Goal: Task Accomplishment & Management: Use online tool/utility

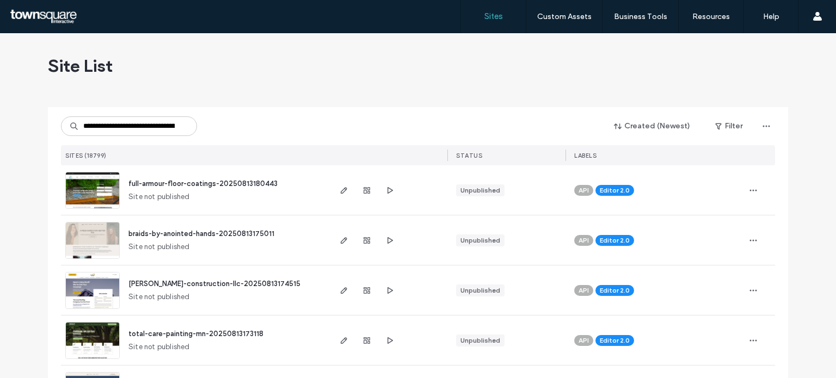
scroll to position [0, 346]
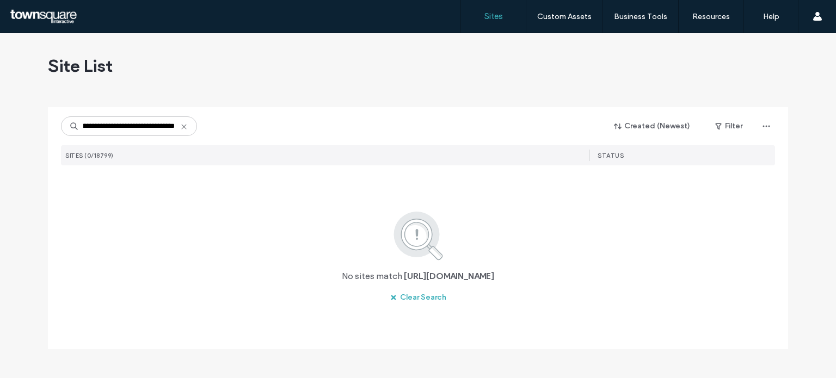
type input "**********"
click at [181, 127] on icon at bounding box center [184, 126] width 9 height 9
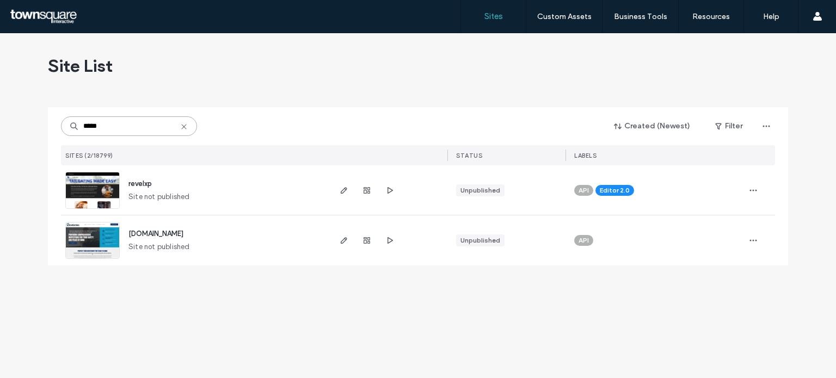
type input "*****"
click at [90, 182] on img at bounding box center [92, 209] width 53 height 74
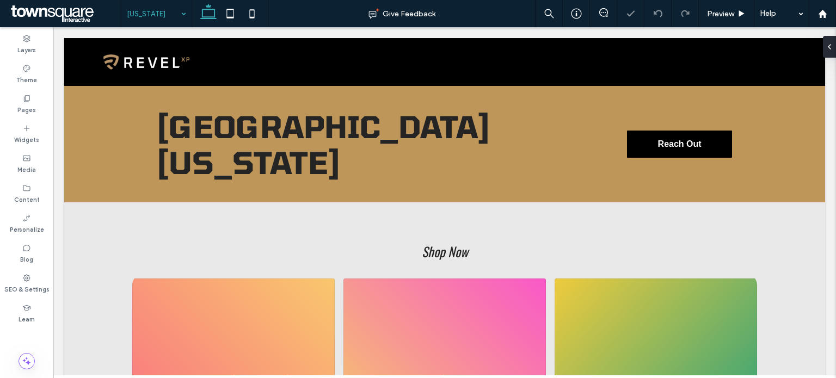
click at [171, 16] on input at bounding box center [154, 13] width 54 height 27
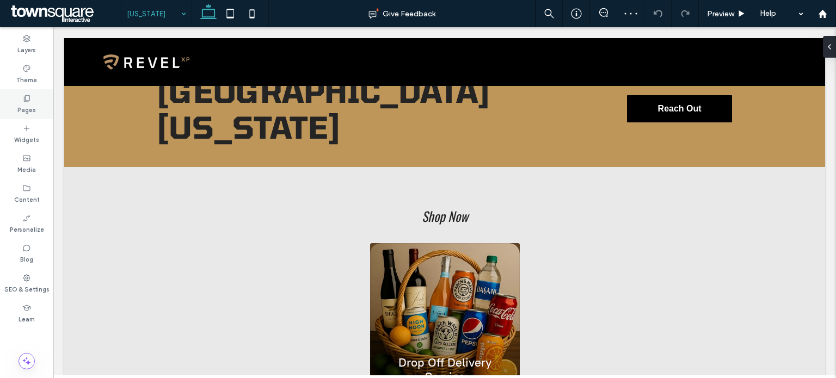
scroll to position [54, 0]
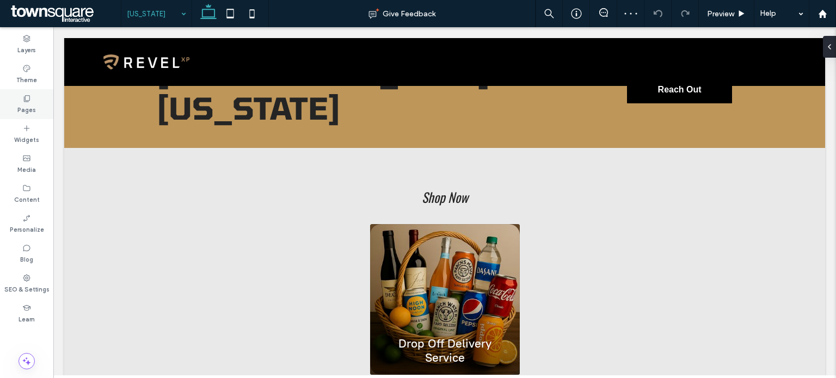
click at [27, 103] on label "Pages" at bounding box center [26, 109] width 19 height 12
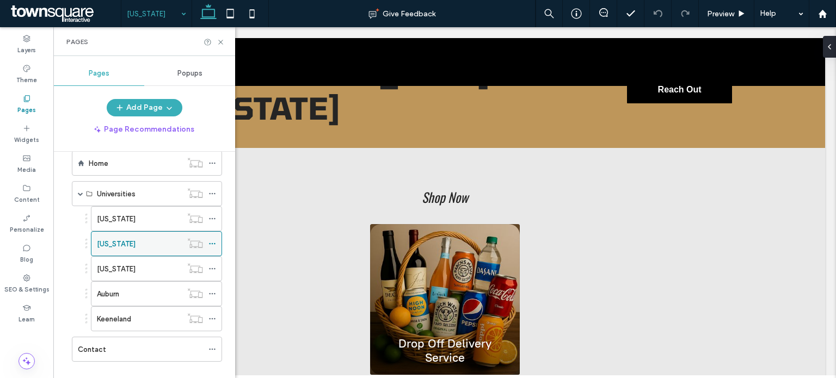
scroll to position [0, 0]
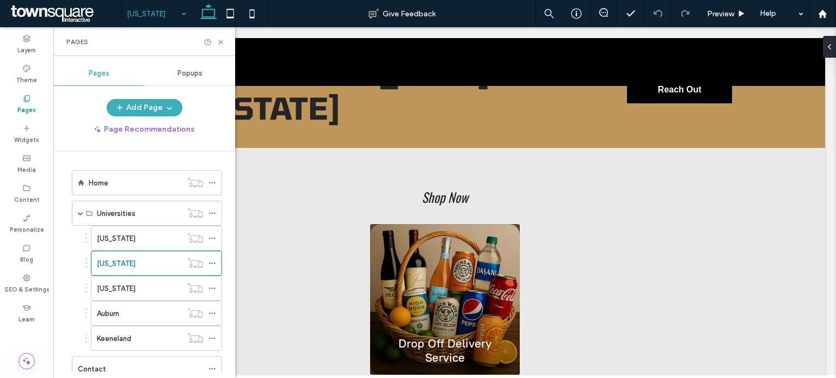
click at [130, 169] on div "Home Universities Florida Kentucky North Carolina Auburn Keeneland Contact" at bounding box center [140, 273] width 164 height 217
click at [129, 175] on div "Home" at bounding box center [135, 183] width 93 height 24
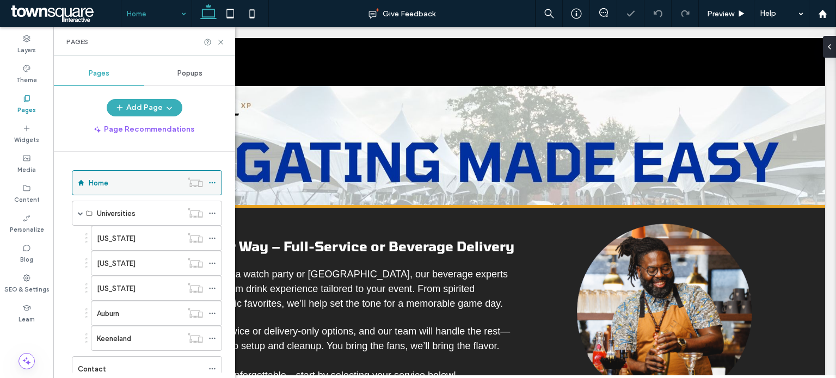
click at [214, 183] on icon at bounding box center [212, 183] width 8 height 8
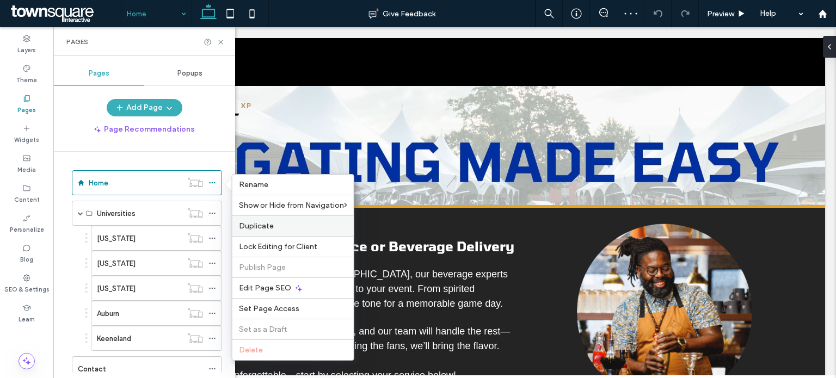
click at [299, 228] on label "Duplicate" at bounding box center [293, 225] width 108 height 9
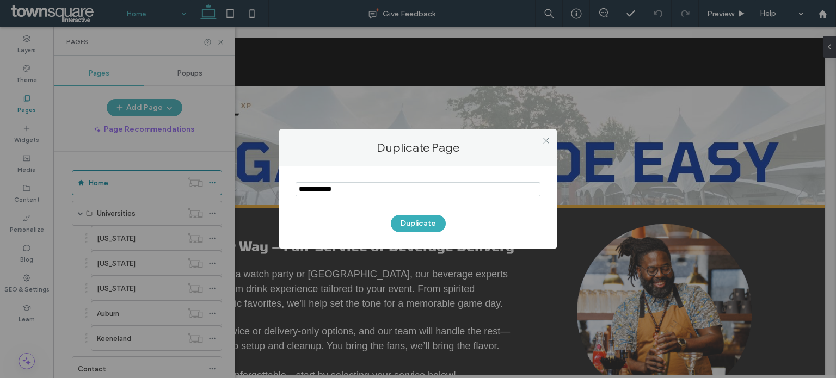
drag, startPoint x: 366, startPoint y: 194, endPoint x: 297, endPoint y: 193, distance: 69.1
click at [297, 193] on input "notEmpty" at bounding box center [417, 189] width 245 height 14
type input "*******"
click at [427, 227] on button "Duplicate" at bounding box center [418, 223] width 55 height 17
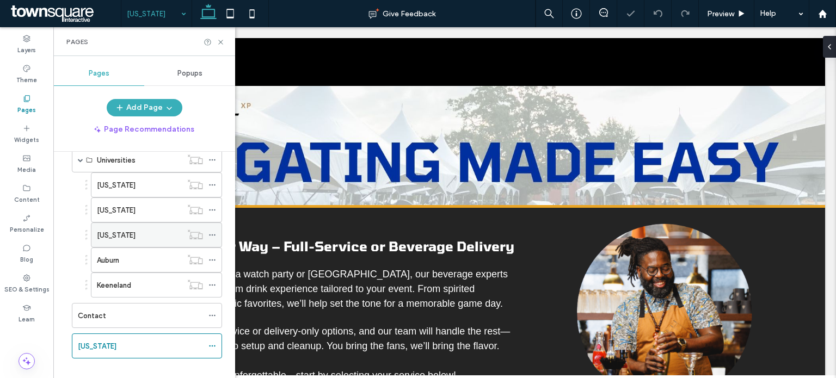
scroll to position [64, 0]
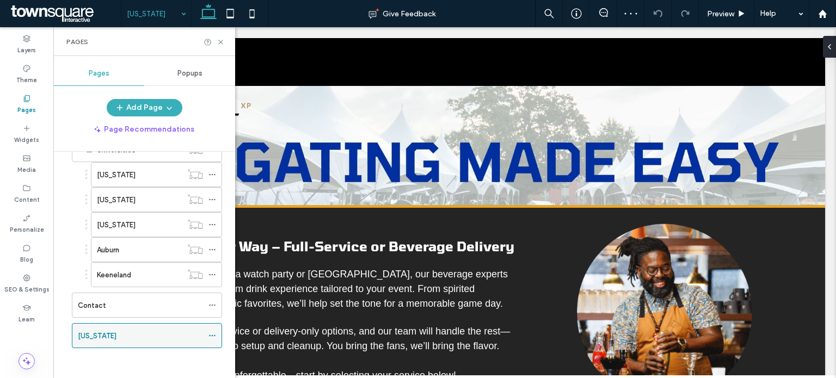
click at [79, 331] on label "[US_STATE]" at bounding box center [97, 335] width 39 height 19
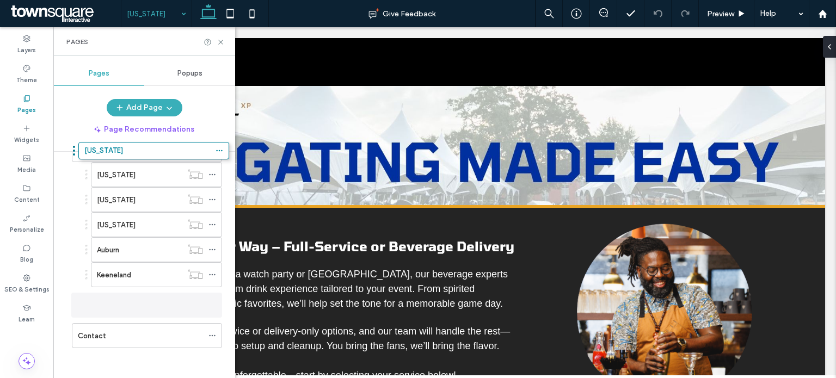
scroll to position [0, 0]
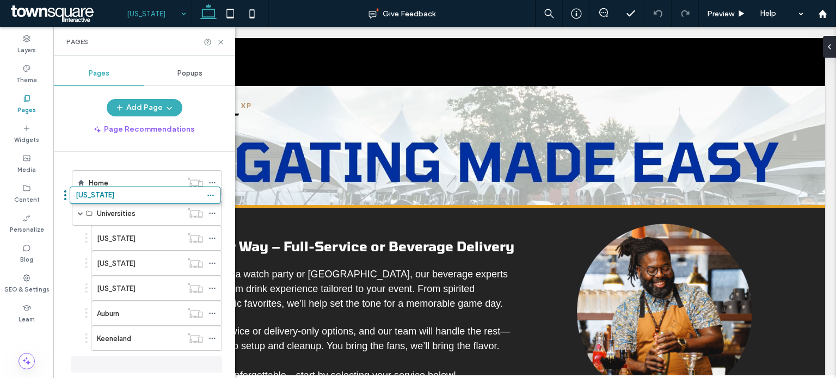
drag, startPoint x: 67, startPoint y: 334, endPoint x: 65, endPoint y: 199, distance: 134.4
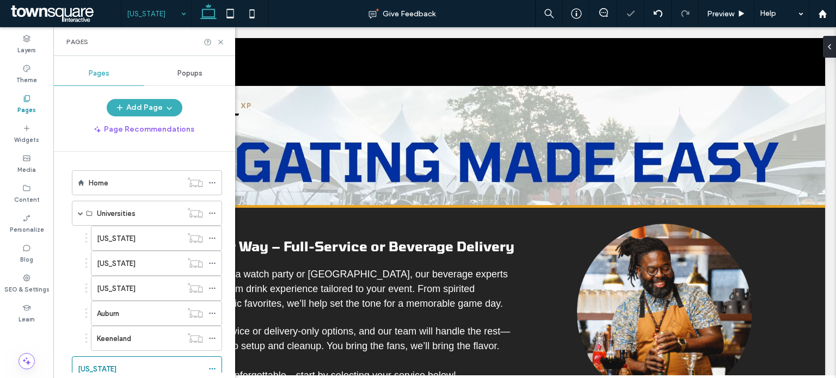
scroll to position [11, 0]
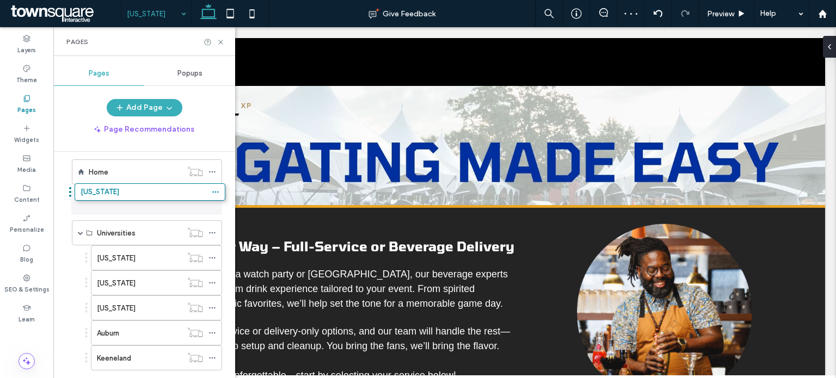
drag, startPoint x: 67, startPoint y: 365, endPoint x: 70, endPoint y: 196, distance: 169.2
click at [211, 201] on icon at bounding box center [212, 203] width 8 height 8
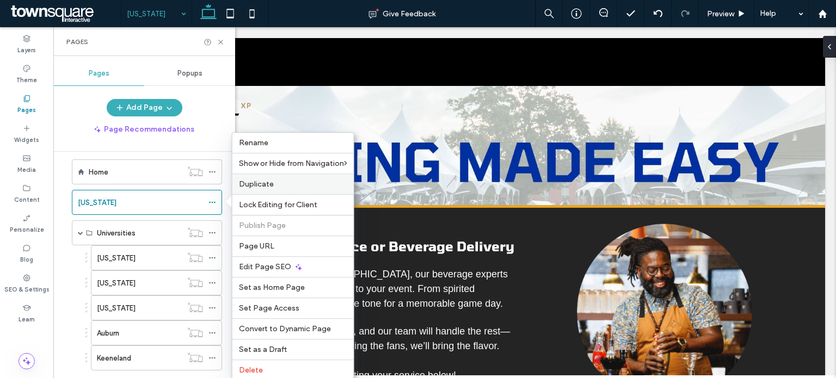
click at [272, 185] on span "Duplicate" at bounding box center [256, 184] width 35 height 9
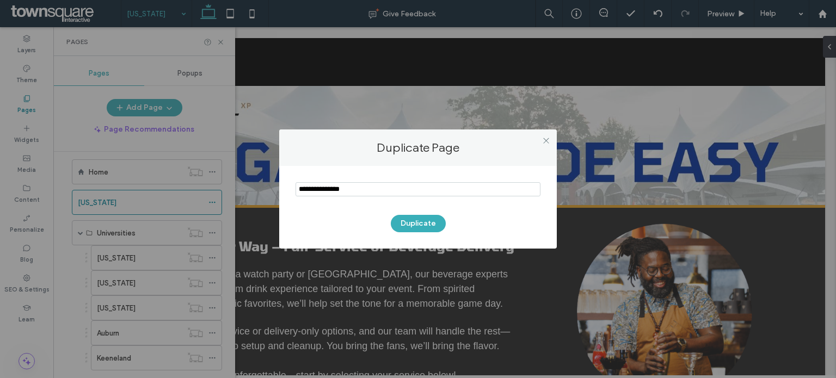
drag, startPoint x: 348, startPoint y: 188, endPoint x: 286, endPoint y: 191, distance: 62.7
click at [279, 191] on div "Duplicate Page Duplicate" at bounding box center [418, 189] width 836 height 378
type input "*"
type input "**********"
click at [405, 220] on button "Duplicate" at bounding box center [418, 223] width 55 height 17
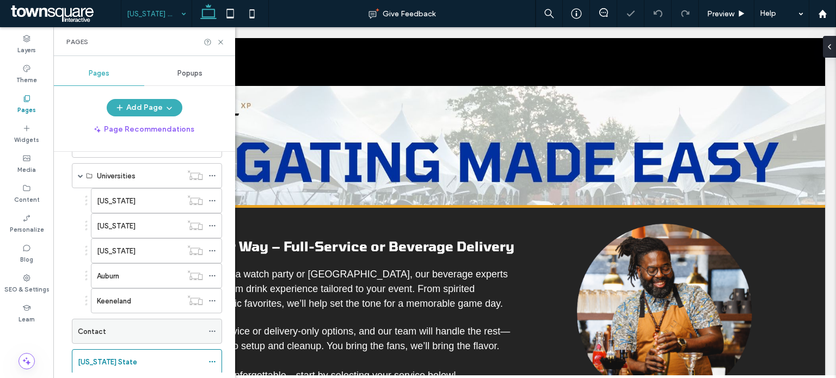
scroll to position [94, 0]
click at [215, 335] on icon at bounding box center [212, 336] width 8 height 8
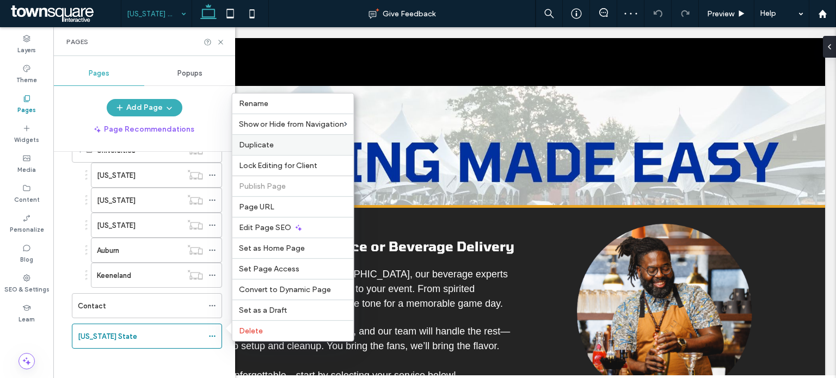
click at [285, 150] on label "Duplicate" at bounding box center [293, 144] width 108 height 9
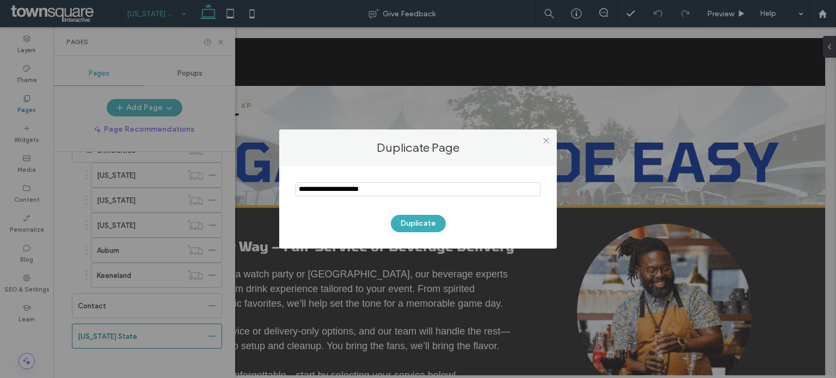
drag, startPoint x: 341, startPoint y: 191, endPoint x: 297, endPoint y: 191, distance: 43.5
click at [297, 191] on input "notEmpty" at bounding box center [417, 189] width 245 height 14
type input "*"
type input "******"
click at [403, 221] on button "Duplicate" at bounding box center [418, 223] width 55 height 17
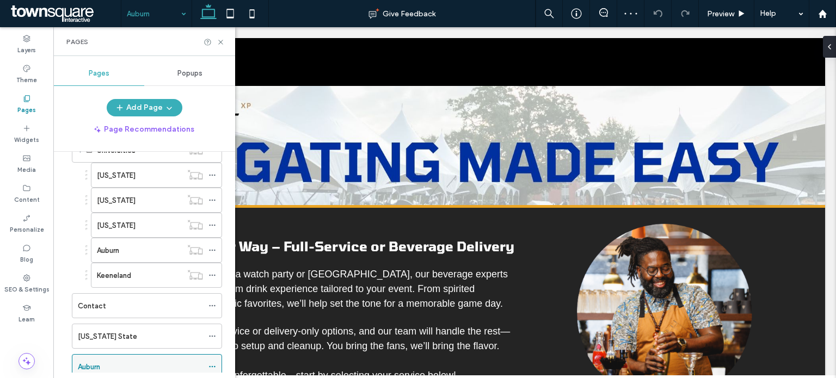
click at [211, 363] on icon at bounding box center [212, 367] width 8 height 8
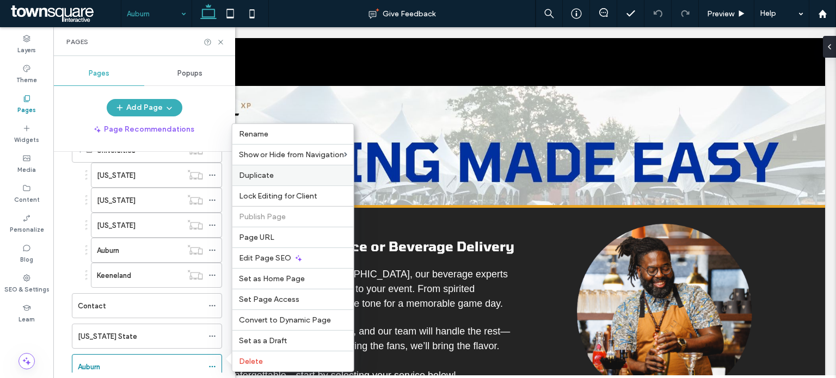
click at [282, 169] on div "Duplicate" at bounding box center [292, 175] width 121 height 21
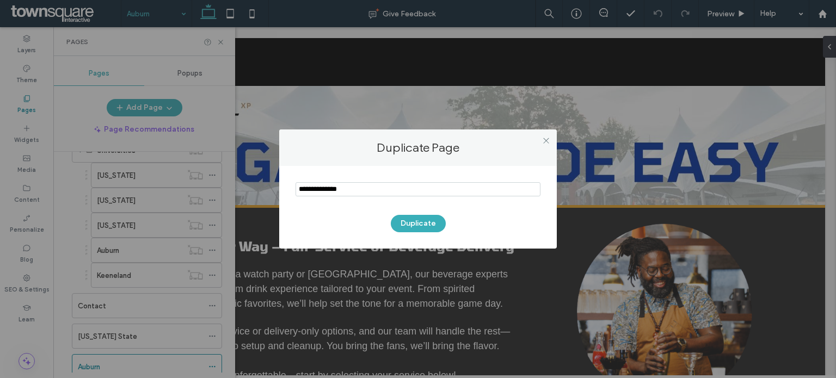
drag, startPoint x: 381, startPoint y: 190, endPoint x: 288, endPoint y: 199, distance: 93.5
click at [288, 199] on div "Duplicate" at bounding box center [418, 207] width 278 height 83
type input "**********"
click at [409, 225] on button "Duplicate" at bounding box center [418, 223] width 55 height 17
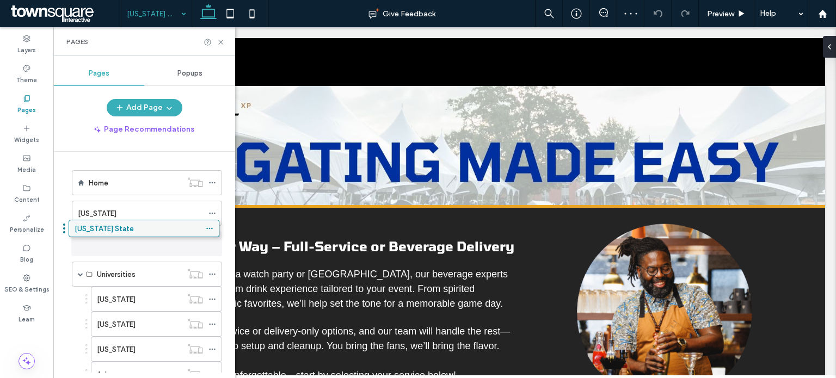
drag, startPoint x: 212, startPoint y: 337, endPoint x: 209, endPoint y: 232, distance: 104.5
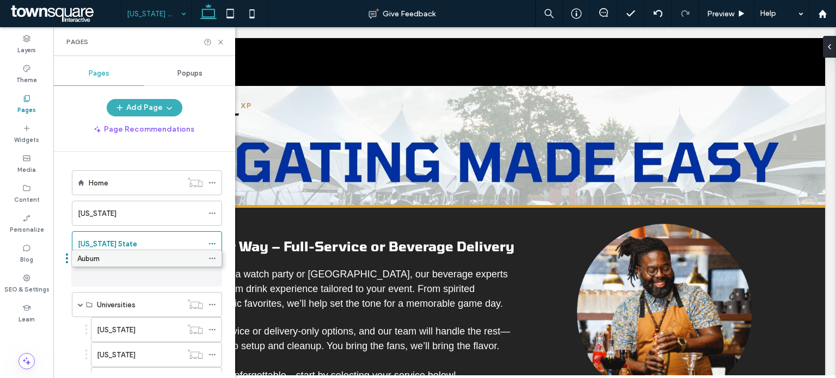
drag, startPoint x: 212, startPoint y: 332, endPoint x: 211, endPoint y: 261, distance: 71.3
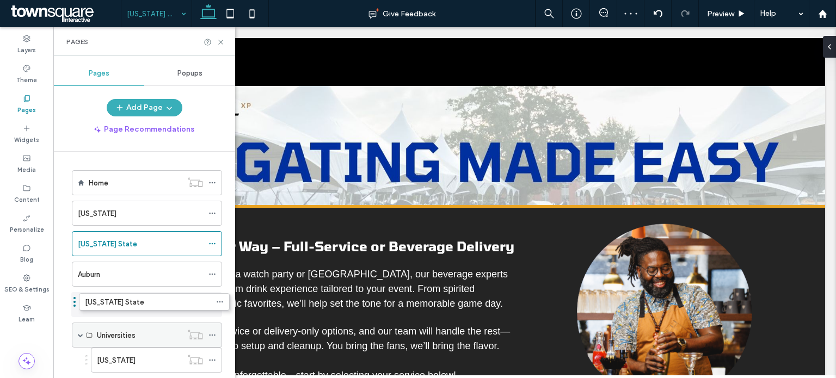
drag, startPoint x: 211, startPoint y: 331, endPoint x: 215, endPoint y: 301, distance: 30.3
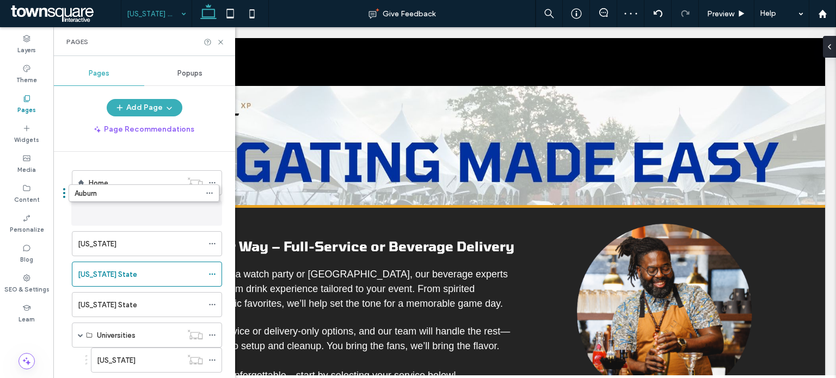
drag, startPoint x: 128, startPoint y: 278, endPoint x: 125, endPoint y: 202, distance: 76.2
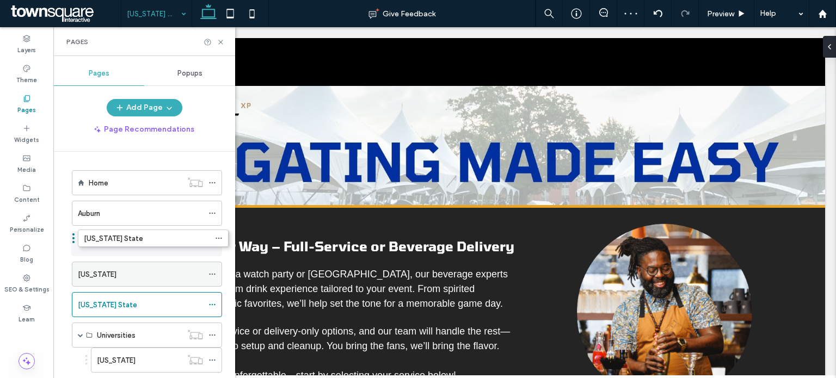
drag, startPoint x: 108, startPoint y: 298, endPoint x: 114, endPoint y: 237, distance: 61.8
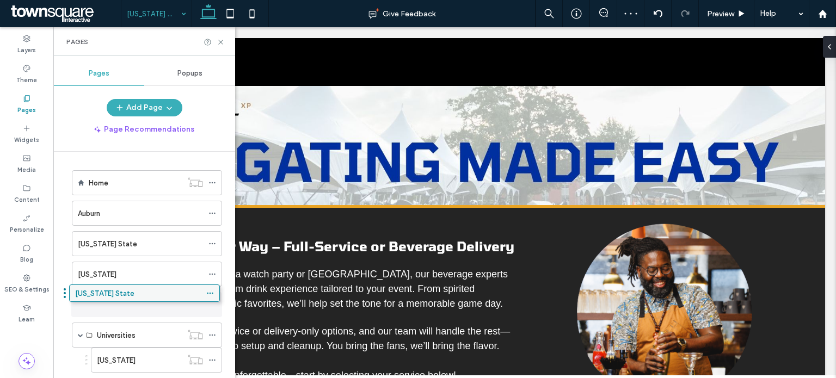
drag, startPoint x: 112, startPoint y: 302, endPoint x: 109, endPoint y: 295, distance: 7.1
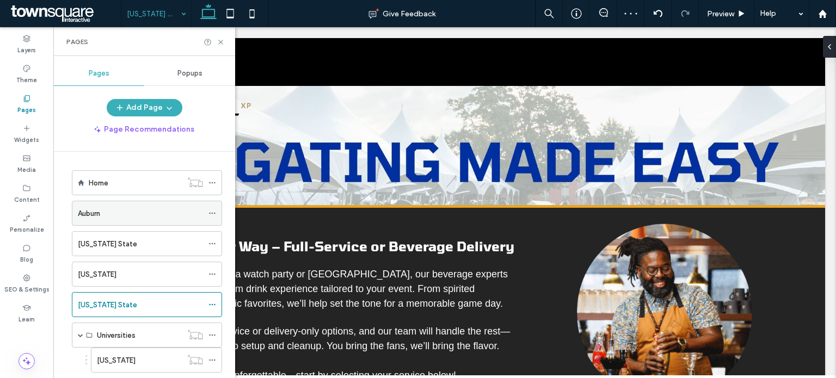
click at [109, 213] on div "Auburn" at bounding box center [140, 213] width 125 height 11
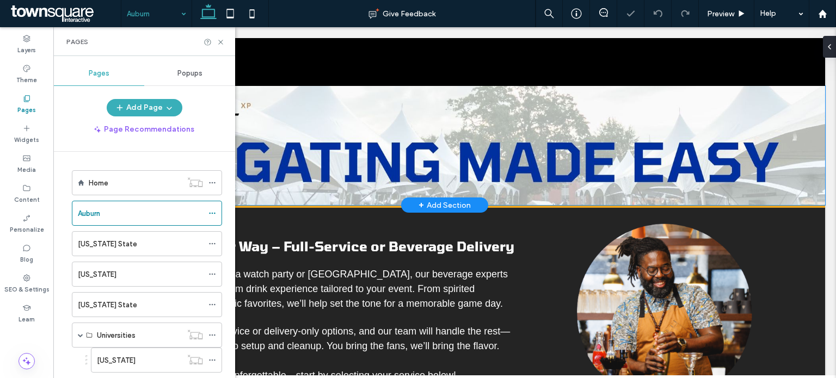
click at [394, 120] on img at bounding box center [444, 145] width 761 height 119
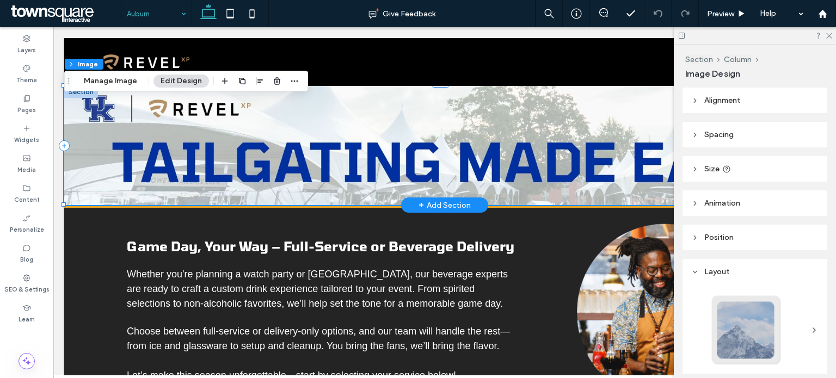
click at [101, 148] on img at bounding box center [444, 145] width 761 height 119
drag, startPoint x: 100, startPoint y: 82, endPoint x: 446, endPoint y: 156, distance: 354.0
click at [100, 82] on button "Manage Image" at bounding box center [110, 81] width 67 height 13
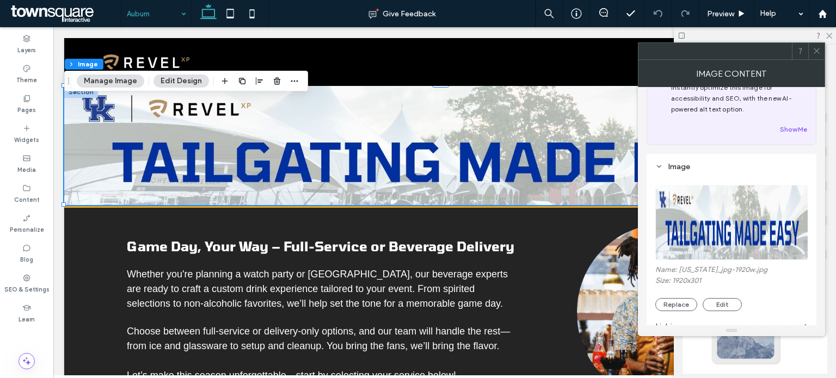
scroll to position [109, 0]
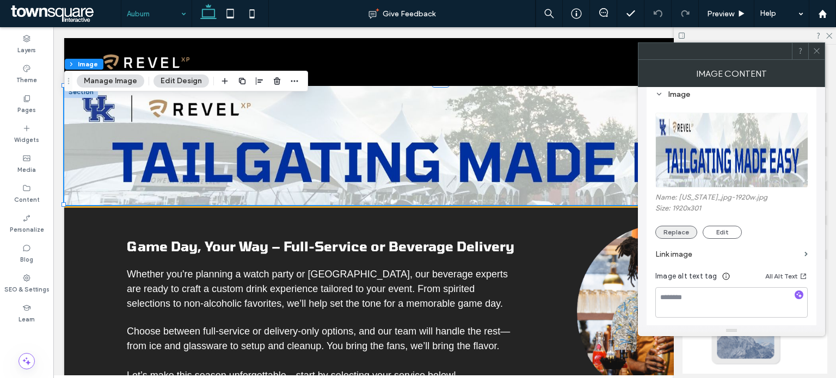
click at [683, 226] on button "Replace" at bounding box center [676, 232] width 42 height 13
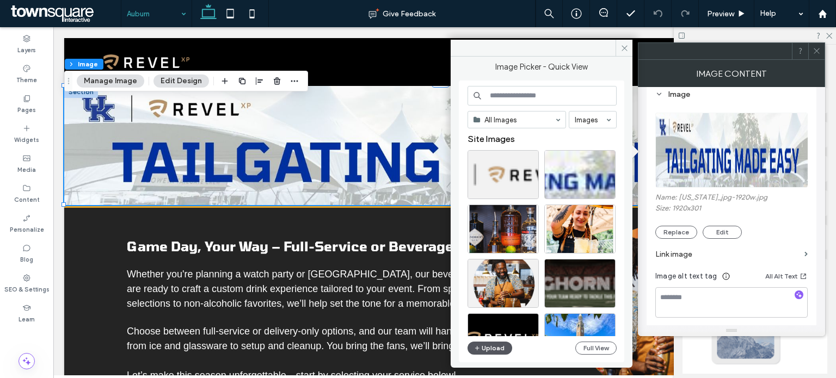
click at [492, 348] on button "Upload" at bounding box center [489, 348] width 45 height 13
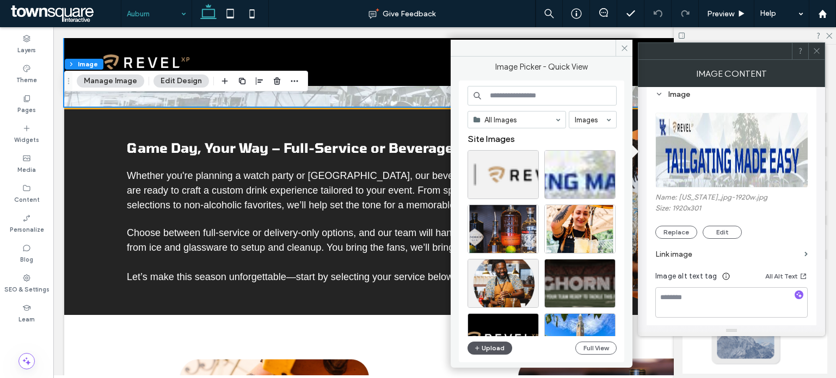
scroll to position [0, 0]
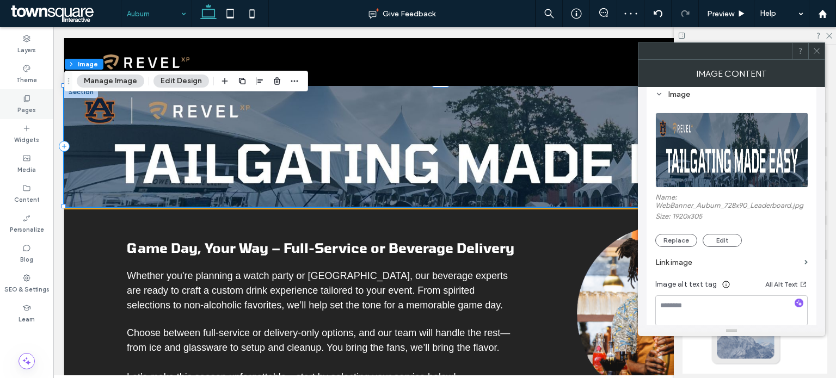
click at [20, 98] on div "Pages" at bounding box center [26, 104] width 53 height 30
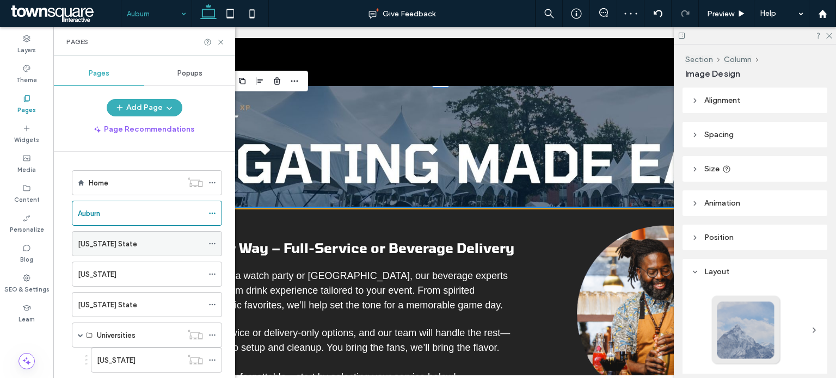
click at [104, 238] on label "[US_STATE] State" at bounding box center [107, 244] width 59 height 19
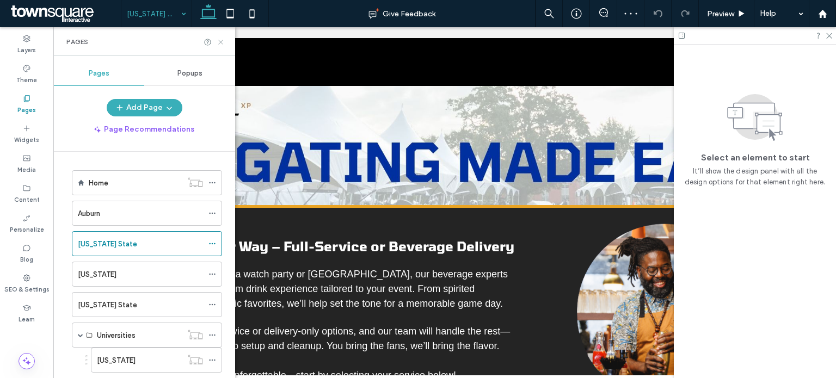
click at [218, 42] on icon at bounding box center [221, 42] width 8 height 8
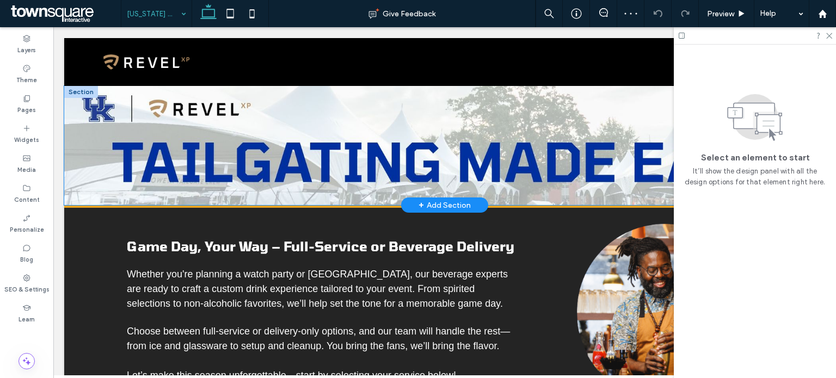
click at [129, 156] on img at bounding box center [444, 145] width 761 height 119
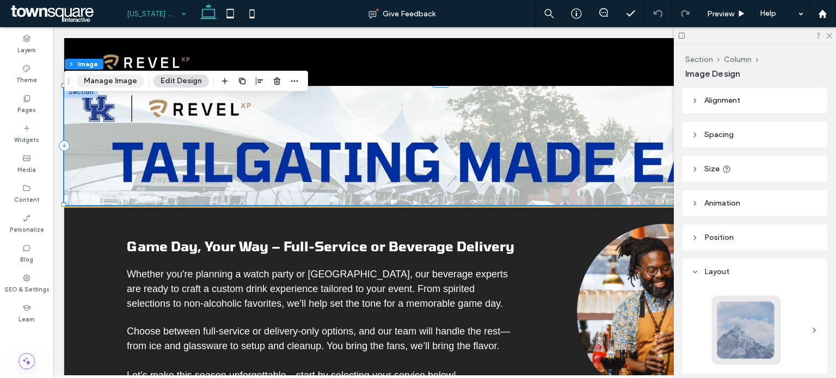
click at [126, 84] on button "Manage Image" at bounding box center [110, 81] width 67 height 13
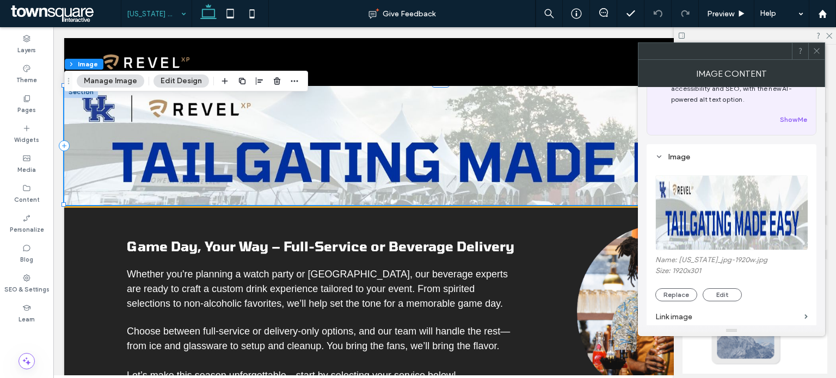
scroll to position [109, 0]
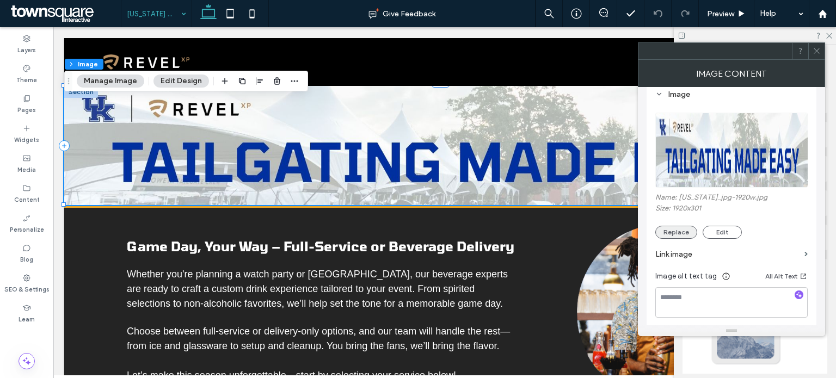
click at [680, 233] on button "Replace" at bounding box center [676, 232] width 42 height 13
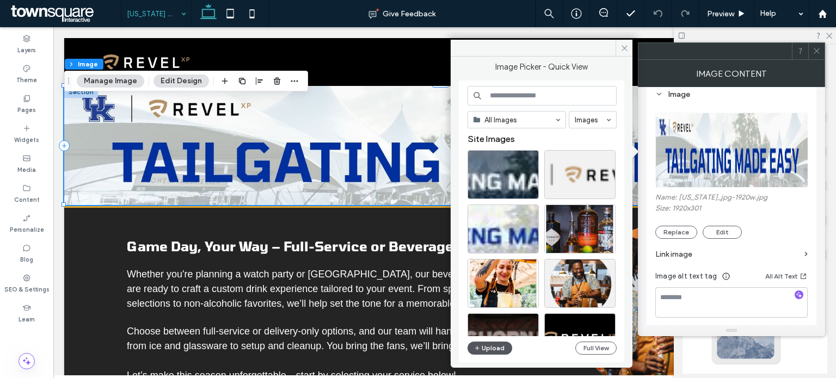
click at [498, 343] on button "Upload" at bounding box center [489, 348] width 45 height 13
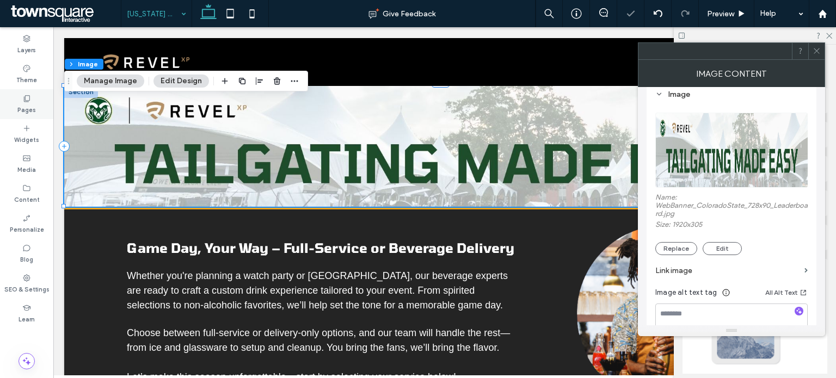
click at [32, 103] on label "Pages" at bounding box center [26, 109] width 19 height 12
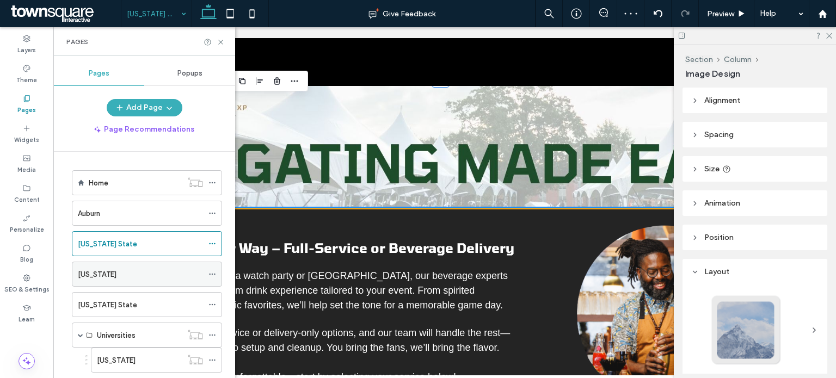
click at [98, 267] on label "[US_STATE]" at bounding box center [97, 274] width 39 height 19
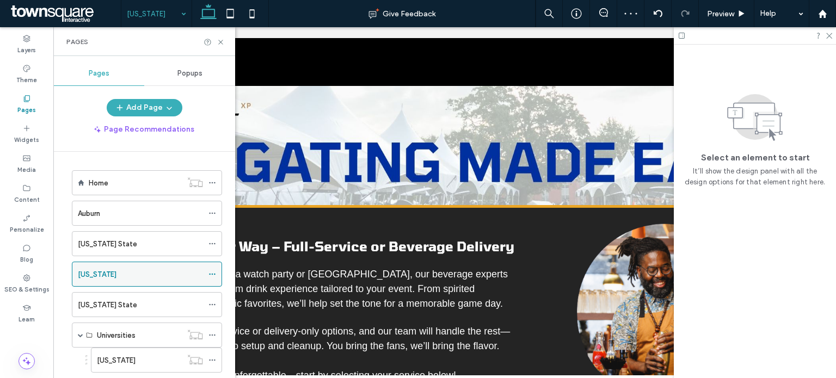
scroll to position [0, 0]
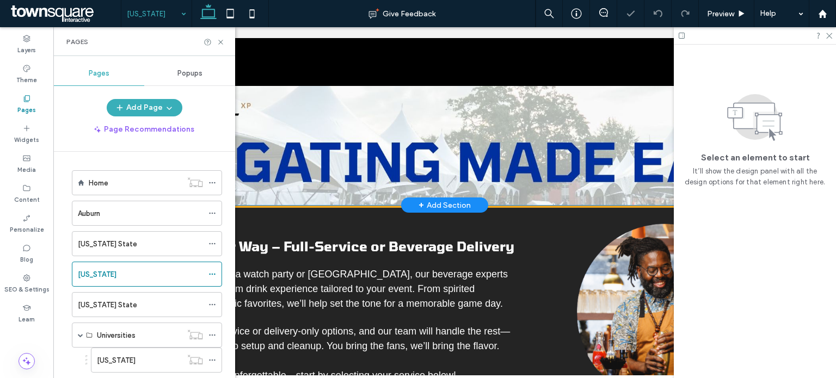
click at [377, 139] on img at bounding box center [444, 145] width 761 height 119
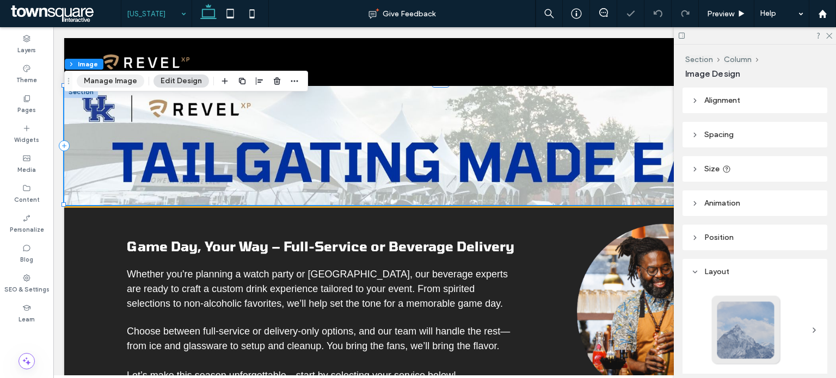
click at [116, 82] on button "Manage Image" at bounding box center [110, 81] width 67 height 13
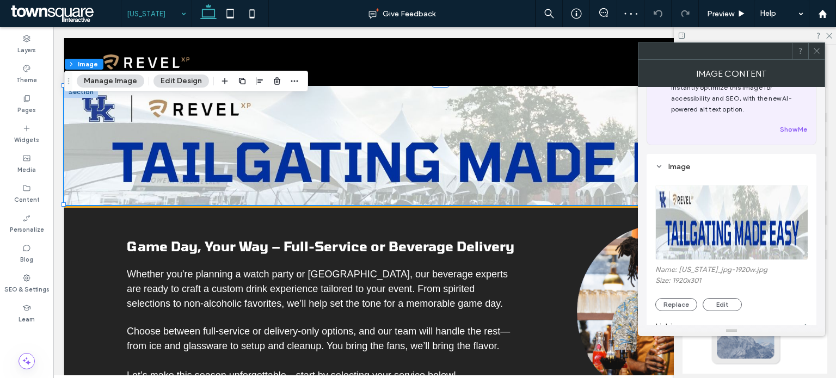
scroll to position [109, 0]
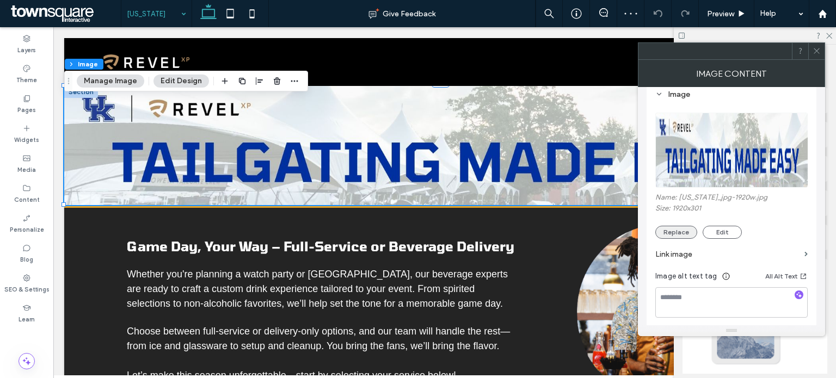
click at [678, 226] on button "Replace" at bounding box center [676, 232] width 42 height 13
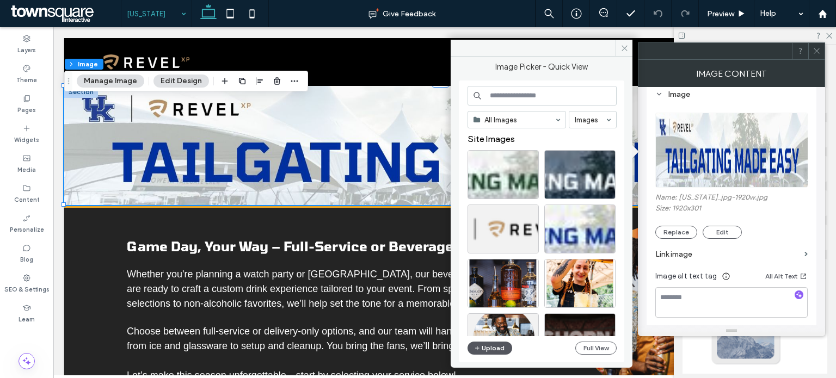
click at [492, 342] on button "Upload" at bounding box center [489, 348] width 45 height 13
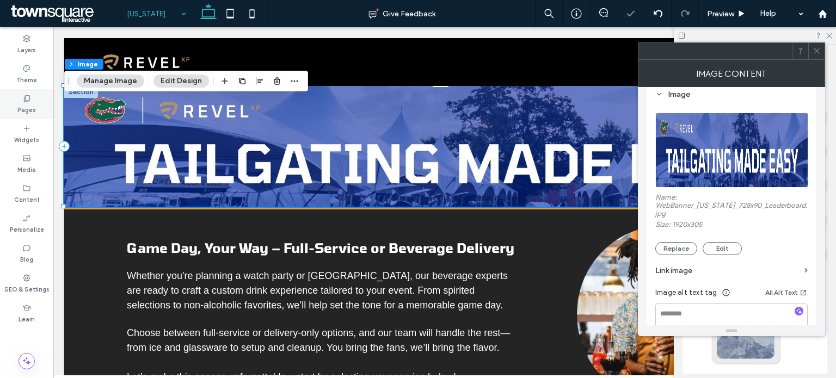
click at [34, 108] on label "Pages" at bounding box center [26, 109] width 19 height 12
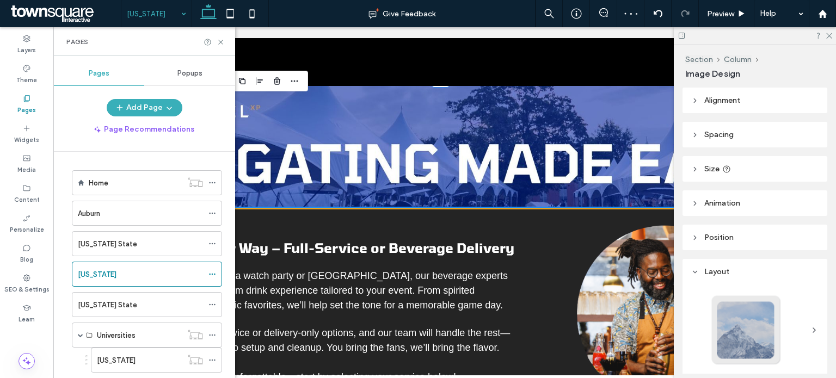
click at [96, 295] on div "[US_STATE] State" at bounding box center [140, 305] width 125 height 24
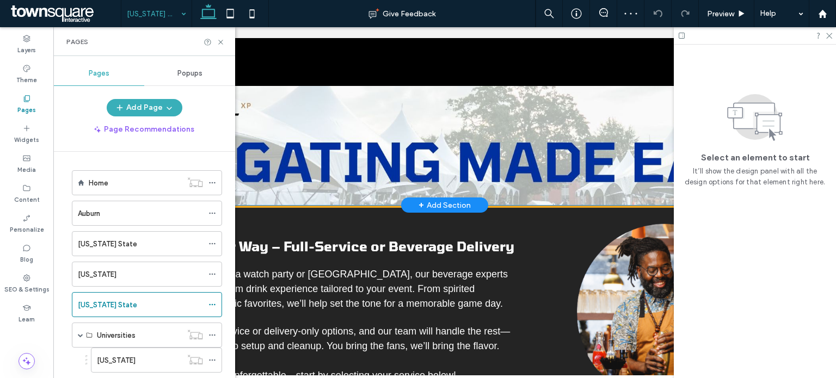
click at [387, 104] on img at bounding box center [444, 145] width 761 height 119
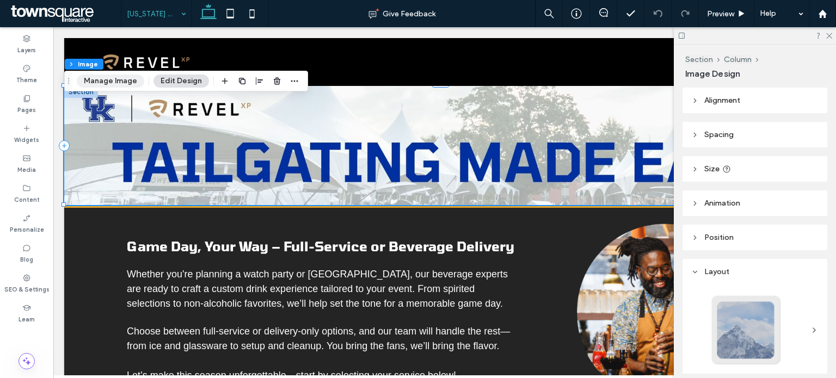
click at [128, 78] on button "Manage Image" at bounding box center [110, 81] width 67 height 13
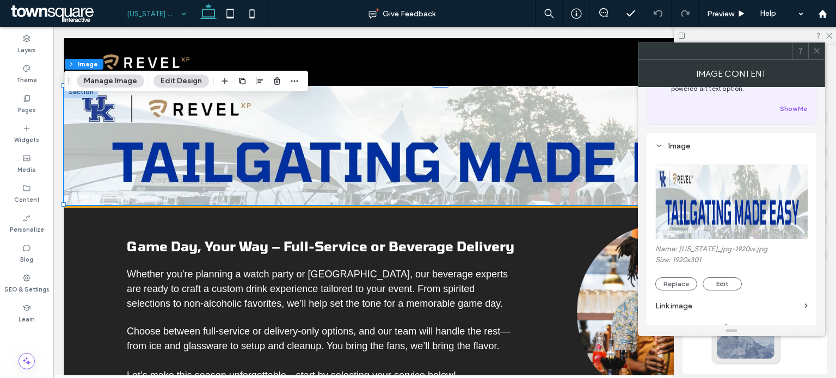
scroll to position [163, 0]
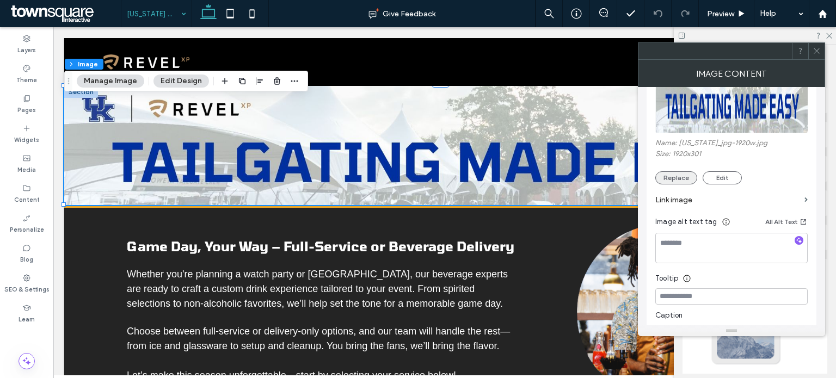
click at [677, 184] on button "Replace" at bounding box center [676, 177] width 42 height 13
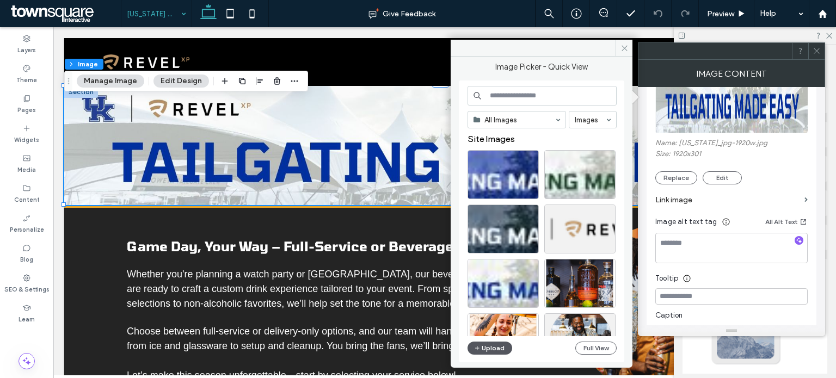
click at [496, 348] on button "Upload" at bounding box center [489, 348] width 45 height 13
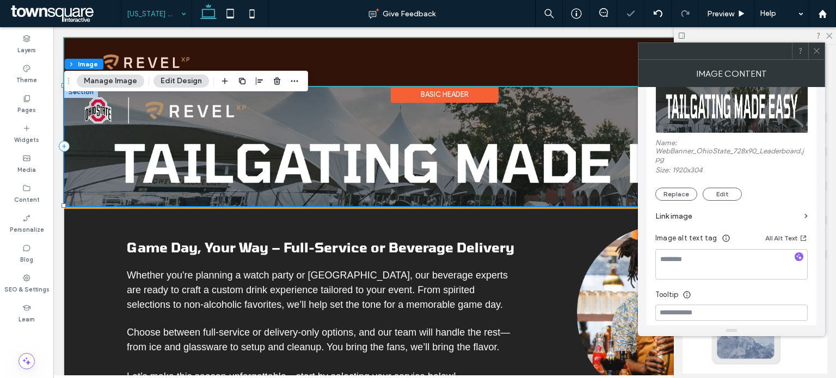
click at [366, 75] on div at bounding box center [444, 62] width 761 height 48
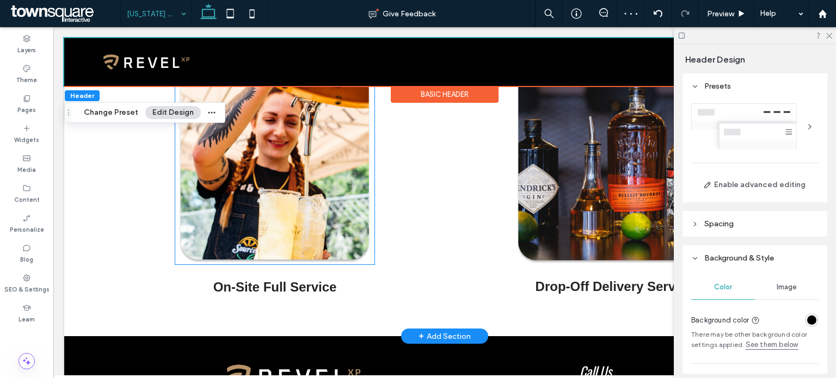
scroll to position [362, 0]
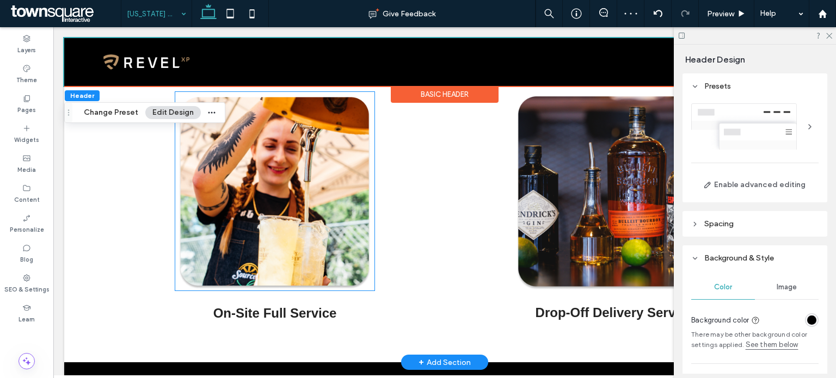
click at [285, 217] on img at bounding box center [275, 191] width 200 height 199
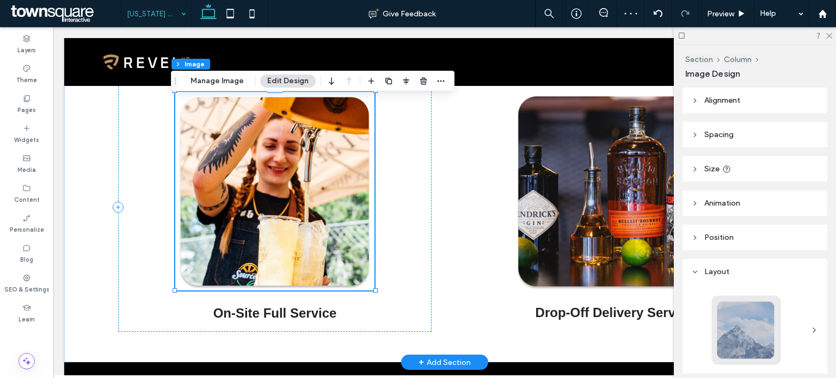
click at [267, 183] on img at bounding box center [275, 191] width 200 height 199
click at [438, 146] on div "On-Site Full Service Drop-Off Delivery Service" at bounding box center [444, 208] width 653 height 310
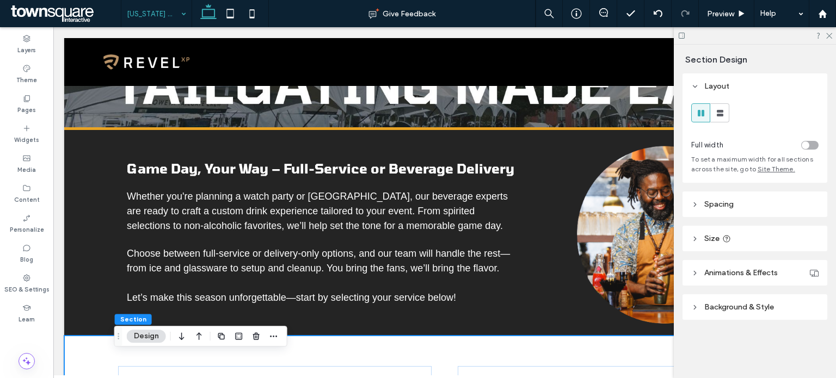
scroll to position [0, 0]
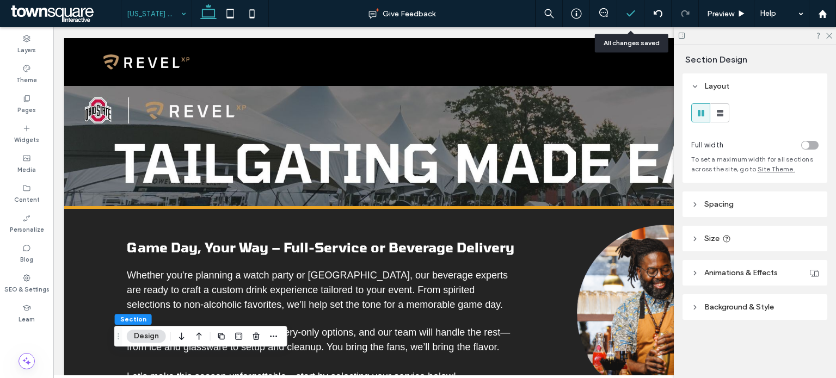
click at [636, 15] on div at bounding box center [630, 13] width 27 height 11
click at [29, 107] on label "Pages" at bounding box center [26, 109] width 19 height 12
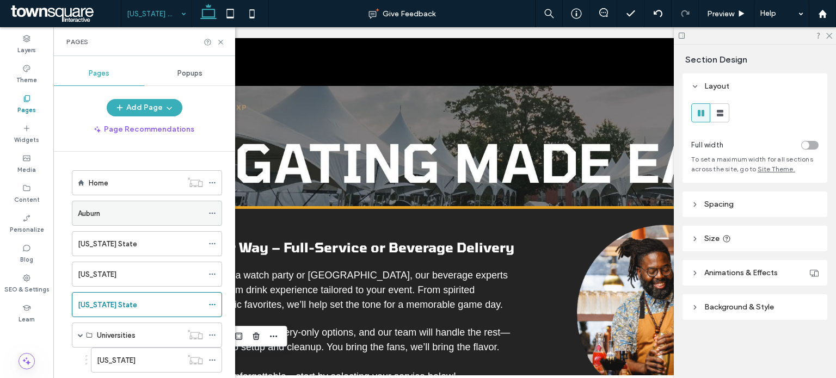
click at [215, 214] on icon at bounding box center [212, 213] width 8 height 8
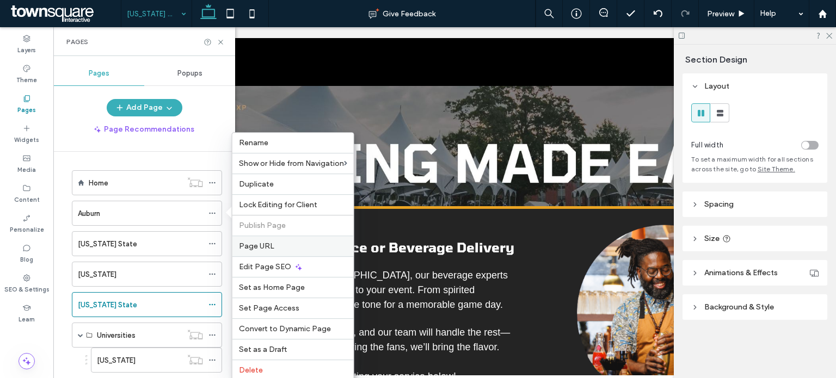
click at [265, 244] on span "Page URL" at bounding box center [256, 246] width 35 height 9
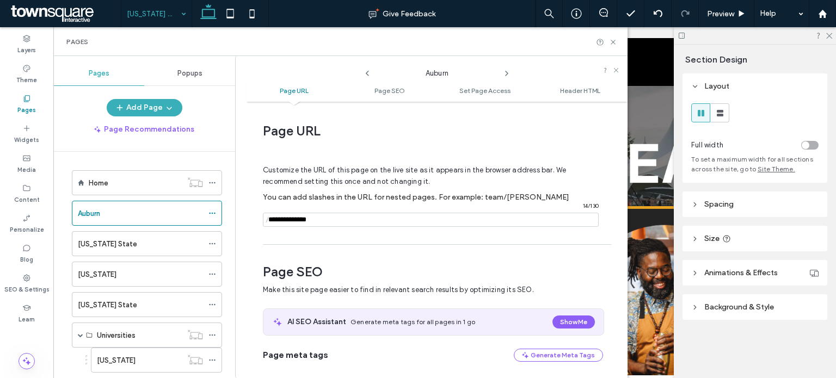
scroll to position [5, 0]
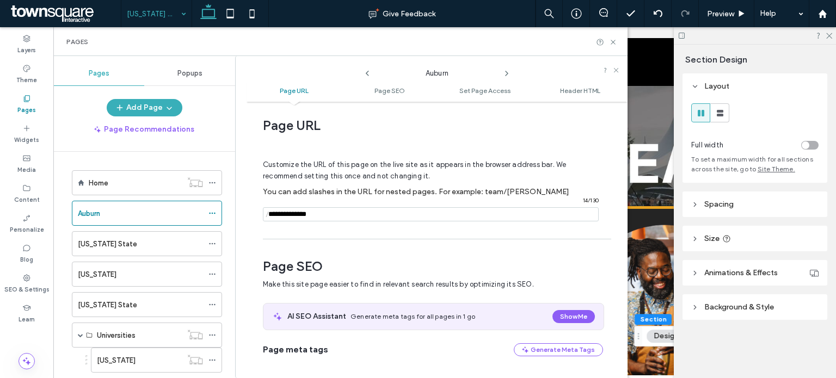
drag, startPoint x: 348, startPoint y: 213, endPoint x: 263, endPoint y: 215, distance: 84.9
click at [263, 215] on div "/ 14 / 130" at bounding box center [431, 214] width 336 height 14
drag, startPoint x: 271, startPoint y: 213, endPoint x: 260, endPoint y: 241, distance: 29.8
click at [260, 241] on div "Page URL Customize the URL of this page on the live site as it appears in the b…" at bounding box center [436, 240] width 381 height 266
drag, startPoint x: 266, startPoint y: 214, endPoint x: 326, endPoint y: 218, distance: 60.0
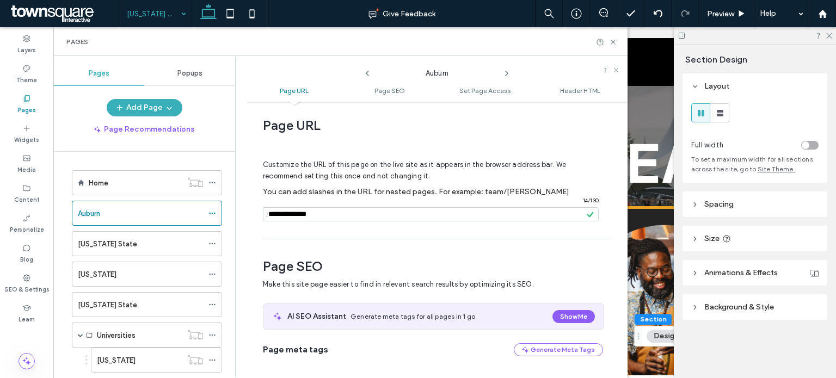
click at [326, 218] on div "/ 14 / 130" at bounding box center [431, 214] width 336 height 14
click at [328, 213] on input "notEmpty" at bounding box center [431, 214] width 336 height 14
drag, startPoint x: 328, startPoint y: 213, endPoint x: 251, endPoint y: 209, distance: 76.8
click at [248, 209] on div "Page URL Customize the URL of this page on the live site as it appears in the b…" at bounding box center [436, 240] width 381 height 266
click at [165, 165] on div "Home Auburn Colorado State Florida Ohio State Universities Florida Kentucky Nor…" at bounding box center [140, 334] width 164 height 338
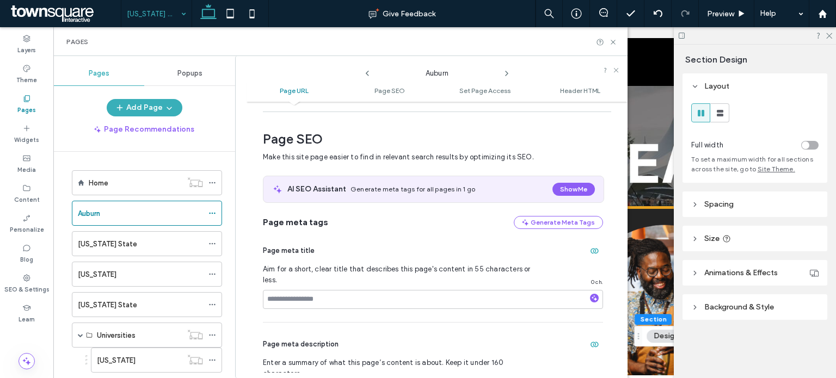
scroll to position [114, 0]
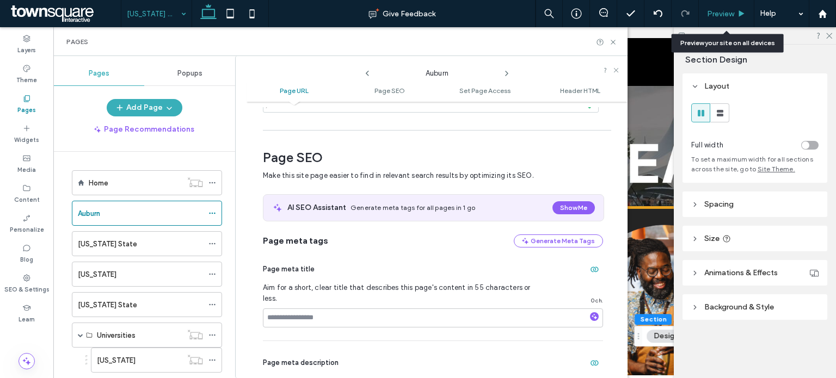
drag, startPoint x: 724, startPoint y: 10, endPoint x: 409, endPoint y: 140, distance: 340.6
click at [724, 10] on span "Preview" at bounding box center [720, 13] width 27 height 9
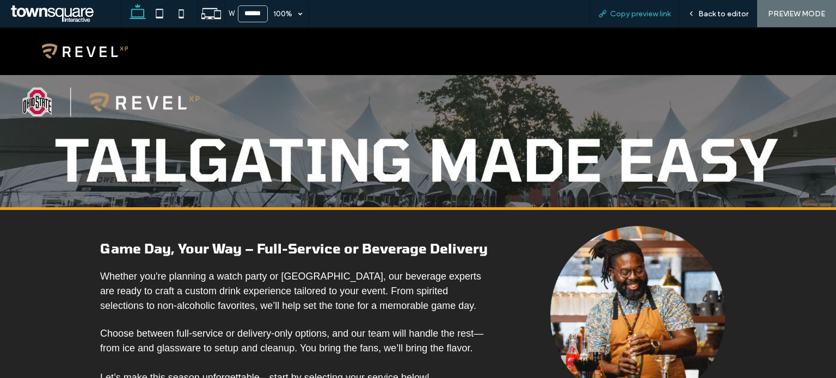
click at [616, 10] on span "Copy preview link" at bounding box center [640, 13] width 60 height 9
click at [694, 14] on icon at bounding box center [691, 14] width 8 height 8
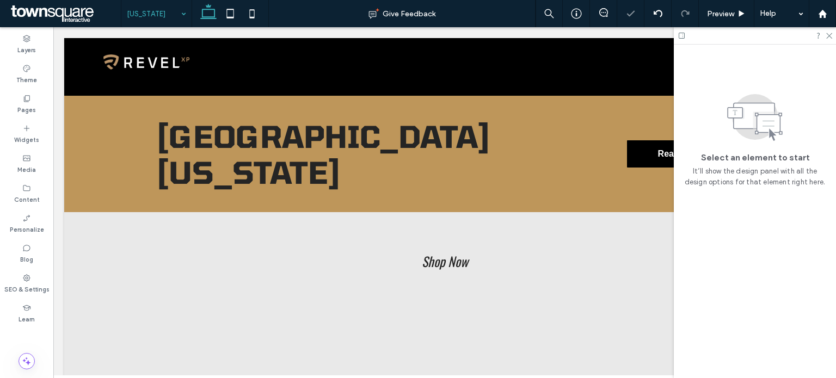
click at [164, 19] on input at bounding box center [154, 13] width 54 height 27
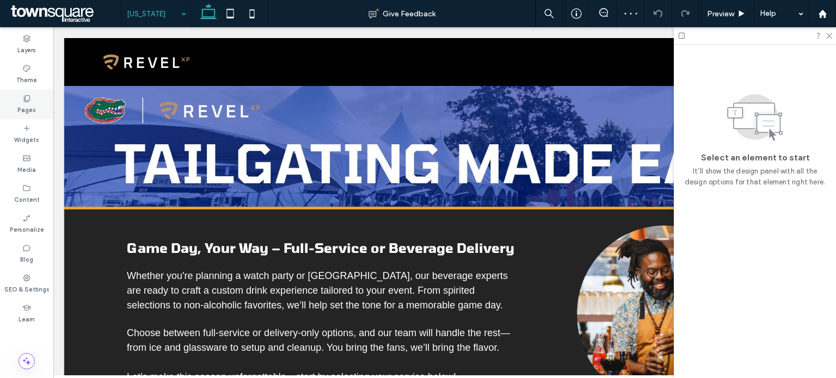
click at [33, 107] on label "Pages" at bounding box center [26, 109] width 19 height 12
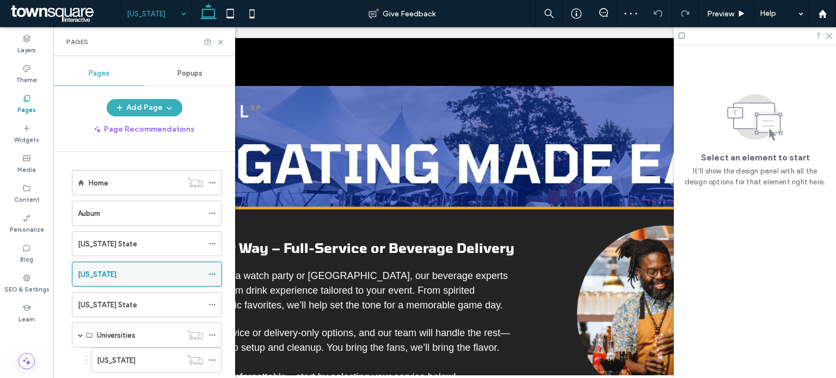
click at [215, 274] on use at bounding box center [212, 275] width 6 height 2
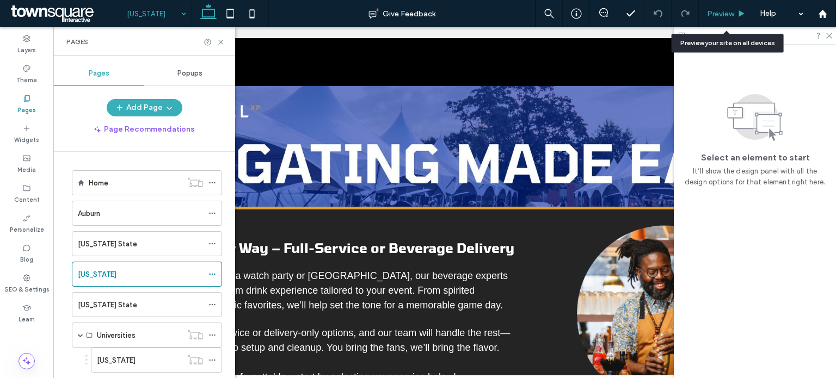
click at [729, 10] on span "Preview" at bounding box center [720, 13] width 27 height 9
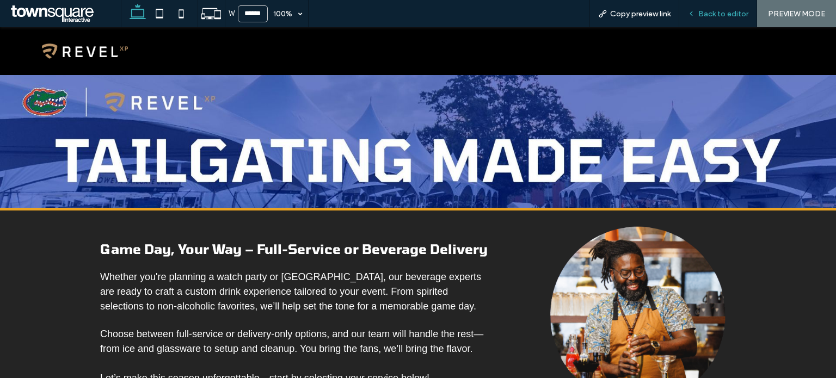
click at [704, 19] on div "Back to editor" at bounding box center [718, 13] width 78 height 27
click at [693, 15] on icon at bounding box center [691, 14] width 8 height 8
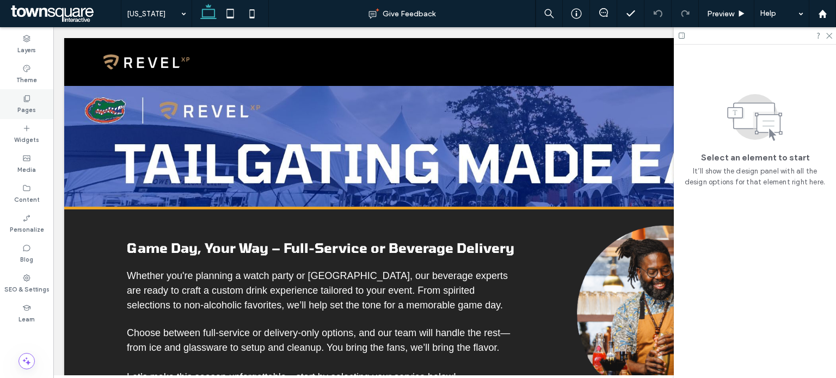
click at [34, 96] on div "Pages" at bounding box center [26, 104] width 53 height 30
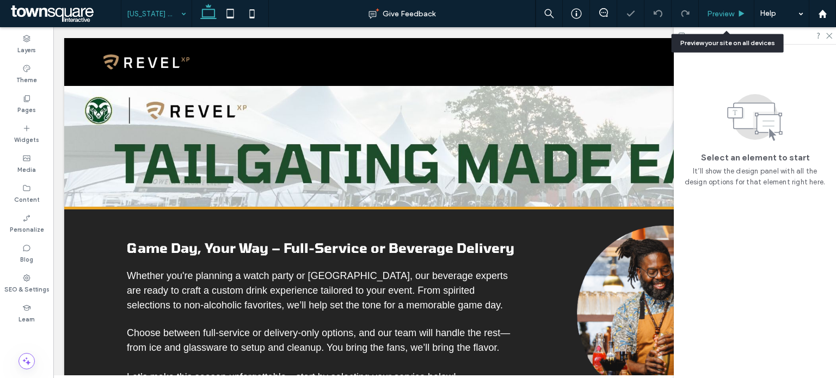
click at [718, 15] on span "Preview" at bounding box center [720, 13] width 27 height 9
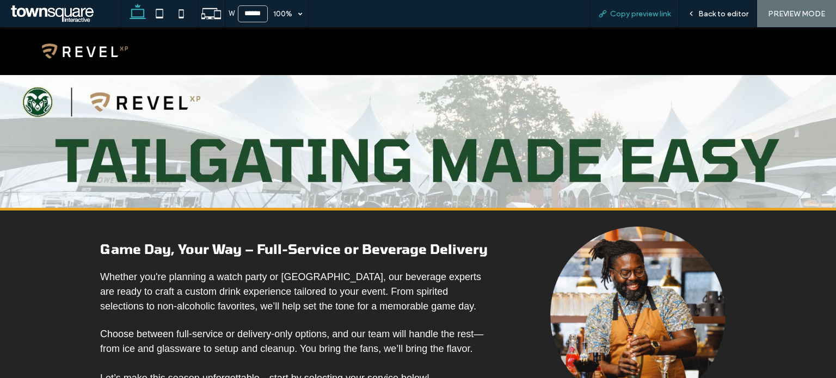
click at [626, 8] on div "Copy preview link" at bounding box center [634, 13] width 90 height 27
click at [736, 22] on div "Back to editor" at bounding box center [718, 13] width 78 height 27
click at [720, 17] on span "Back to editor" at bounding box center [723, 13] width 50 height 9
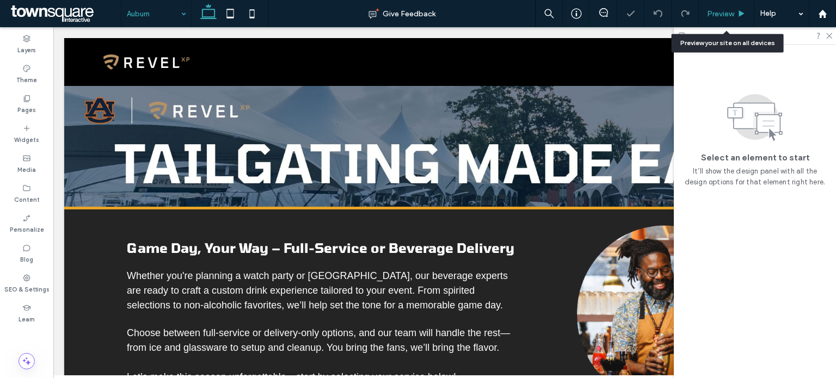
click at [726, 7] on div "Preview" at bounding box center [727, 13] width 56 height 27
click at [711, 17] on span "Preview" at bounding box center [720, 13] width 27 height 9
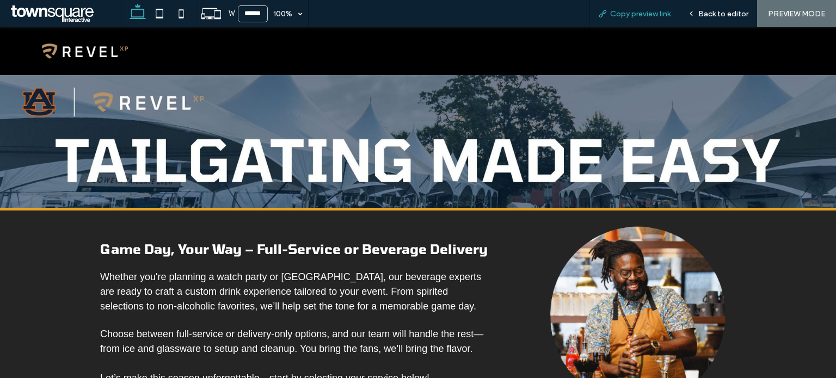
click at [640, 15] on span "Copy preview link" at bounding box center [640, 13] width 60 height 9
click at [710, 2] on div "Back to editor" at bounding box center [718, 13] width 78 height 27
click at [708, 6] on div "Back to editor" at bounding box center [718, 13] width 78 height 27
click at [713, 18] on div "Back to editor" at bounding box center [718, 13] width 78 height 27
click at [694, 11] on icon at bounding box center [691, 14] width 8 height 8
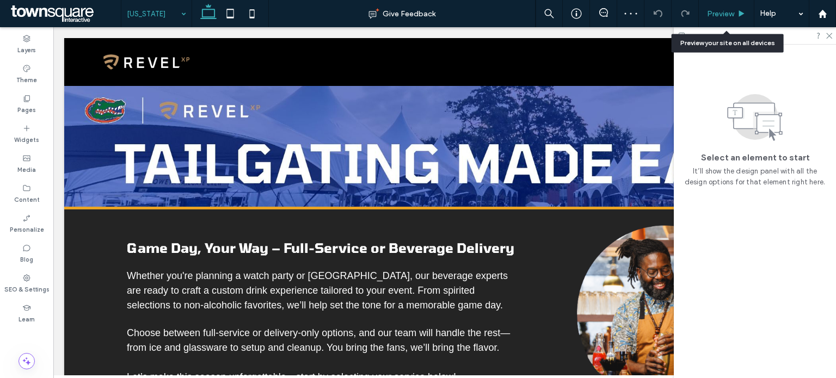
drag, startPoint x: 718, startPoint y: 13, endPoint x: 646, endPoint y: 40, distance: 77.3
click at [718, 13] on span "Preview" at bounding box center [720, 13] width 27 height 9
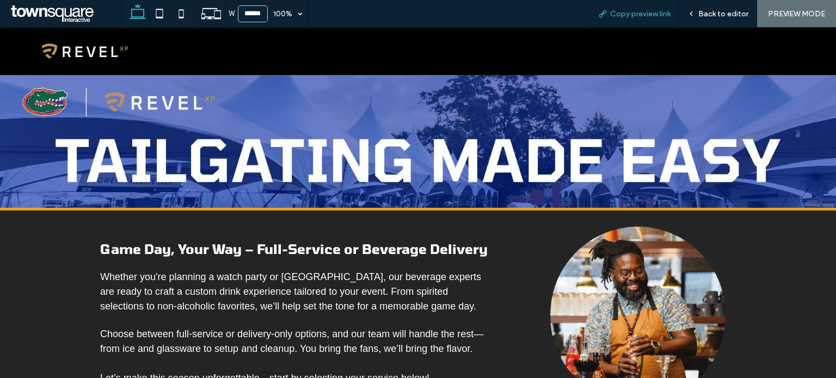
click at [631, 14] on span "Copy preview link" at bounding box center [640, 13] width 60 height 9
click at [717, 19] on div "Back to editor" at bounding box center [718, 13] width 78 height 27
click at [696, 12] on div "Back to editor" at bounding box center [717, 13] width 77 height 9
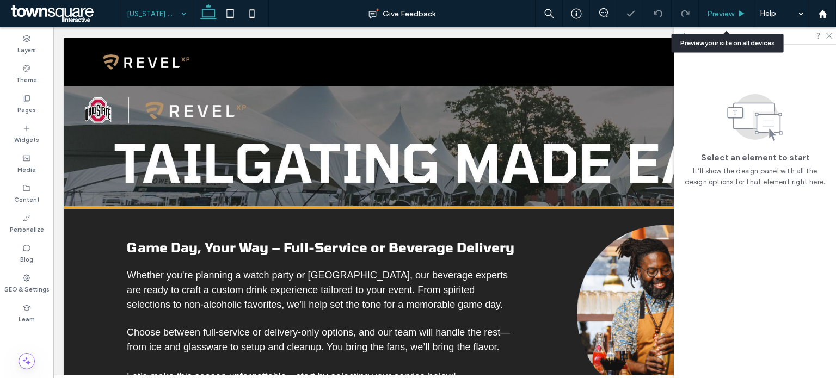
drag, startPoint x: 734, startPoint y: 12, endPoint x: 587, endPoint y: 29, distance: 148.4
click at [734, 12] on div "Preview" at bounding box center [726, 13] width 55 height 9
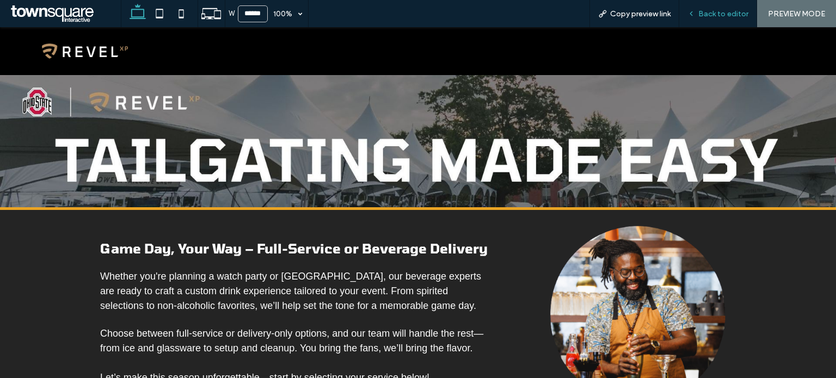
click at [713, 10] on span "Back to editor" at bounding box center [723, 13] width 50 height 9
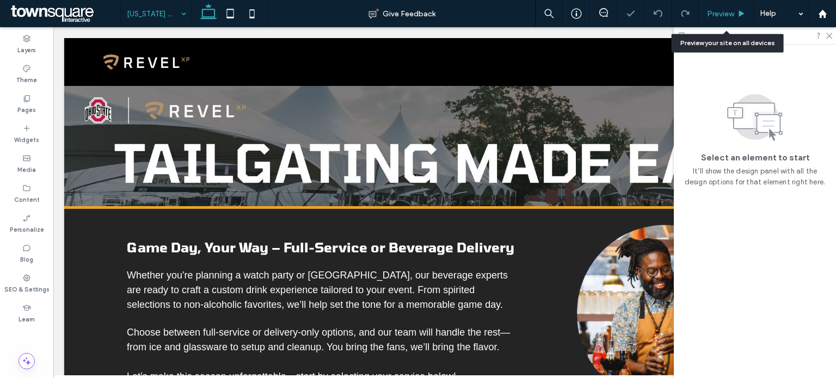
click at [723, 17] on span "Preview" at bounding box center [720, 13] width 27 height 9
